Goal: Information Seeking & Learning: Learn about a topic

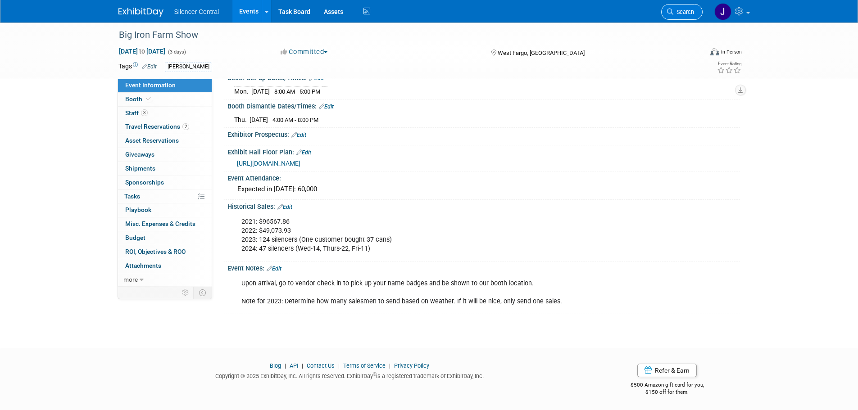
click at [673, 9] on span "Search" at bounding box center [683, 12] width 21 height 7
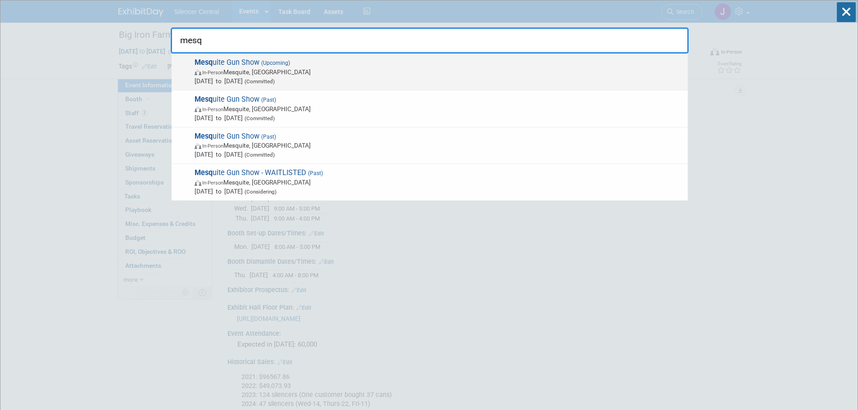
type input "mesq"
click at [252, 64] on span "Mesq uite Gun Show (Upcoming) In-Person Mesquite, TX Sep 6, 2025 to Sep 7, 2025…" at bounding box center [437, 71] width 491 height 27
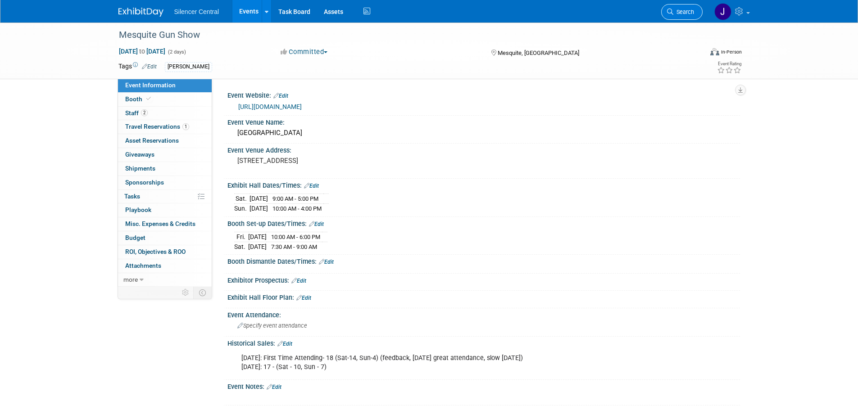
click at [681, 11] on span "Search" at bounding box center [683, 12] width 21 height 7
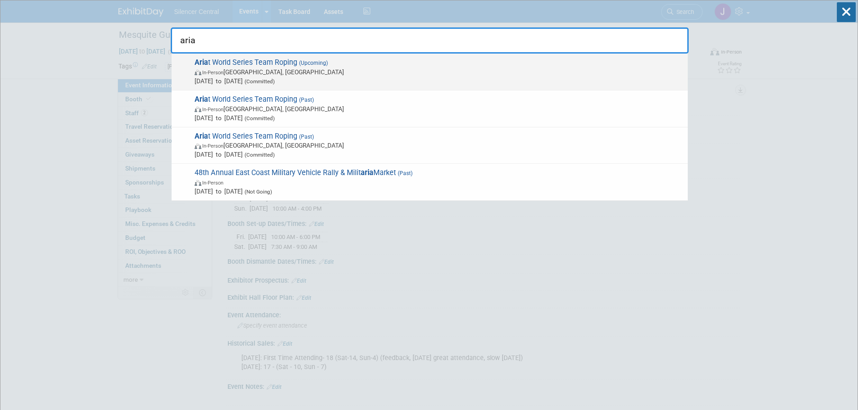
type input "aria"
click at [322, 63] on span "(Upcoming)" at bounding box center [312, 63] width 31 height 6
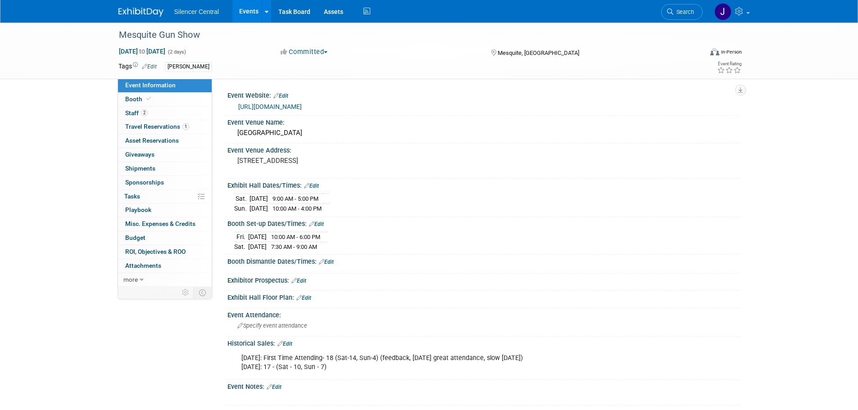
click at [132, 14] on img at bounding box center [140, 12] width 45 height 9
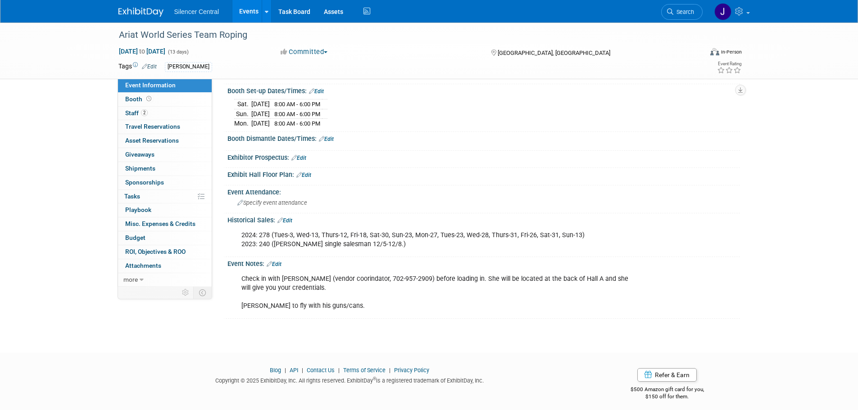
scroll to position [231, 0]
